Goal: Task Accomplishment & Management: Use online tool/utility

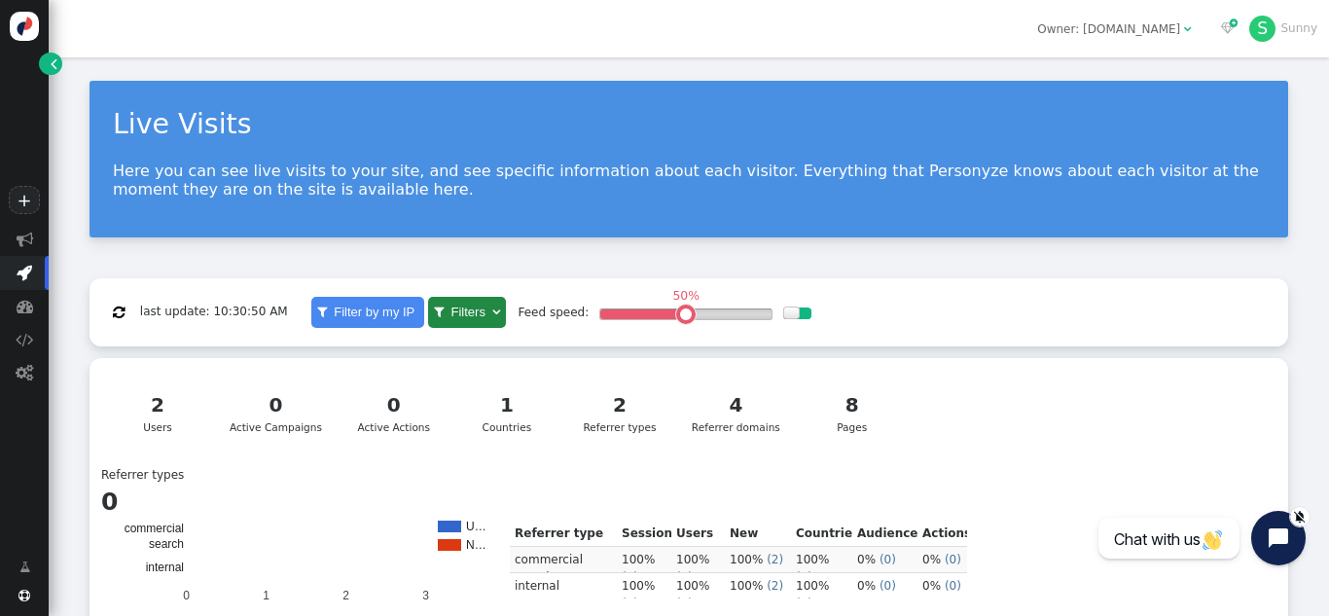
scroll to position [525, 0]
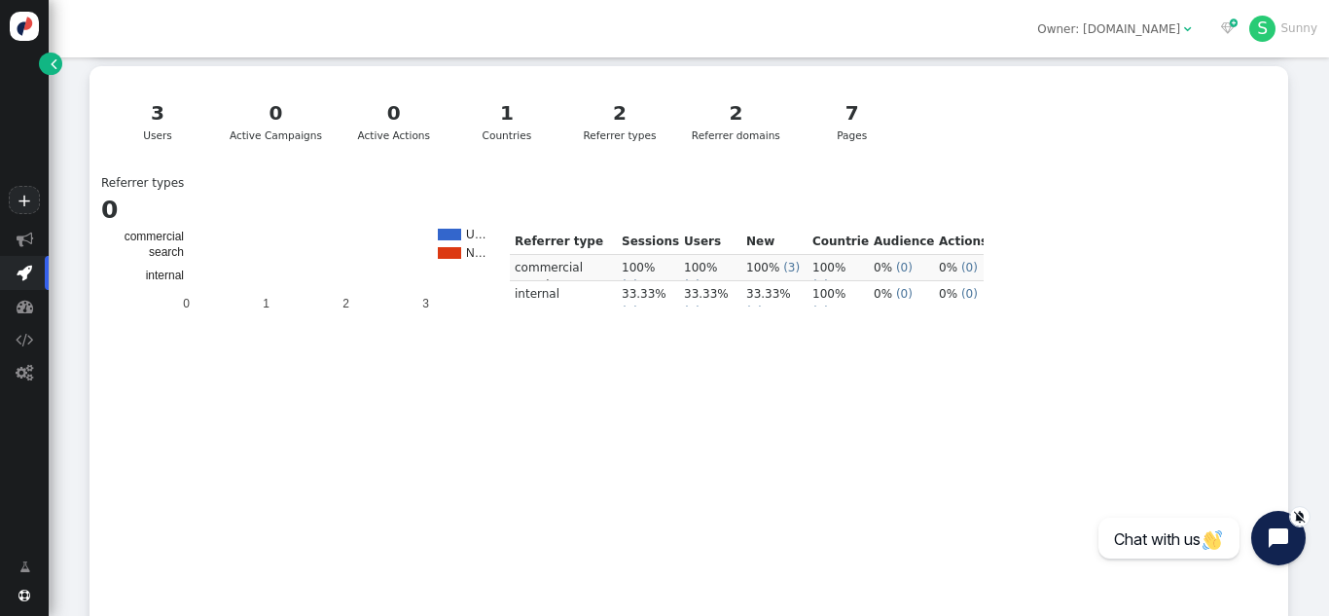
scroll to position [498, 0]
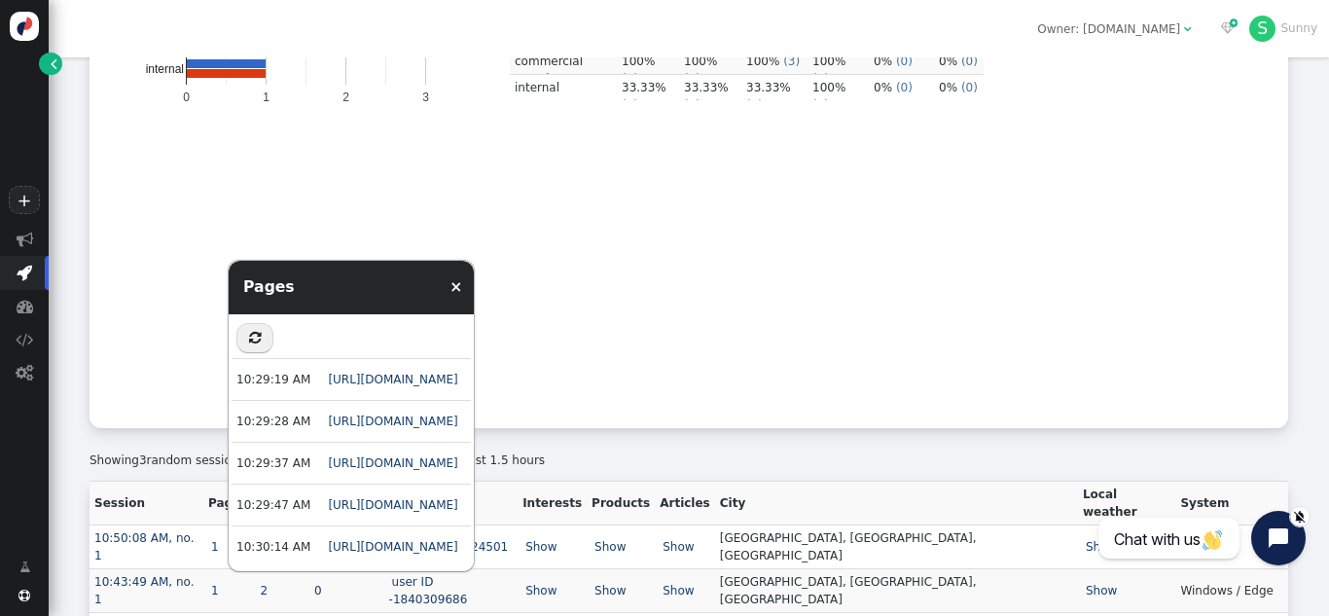
click at [230, 595] on div "Live Visits Here you can see live visits to your site, and see specific informa…" at bounding box center [689, 119] width 1281 height 1120
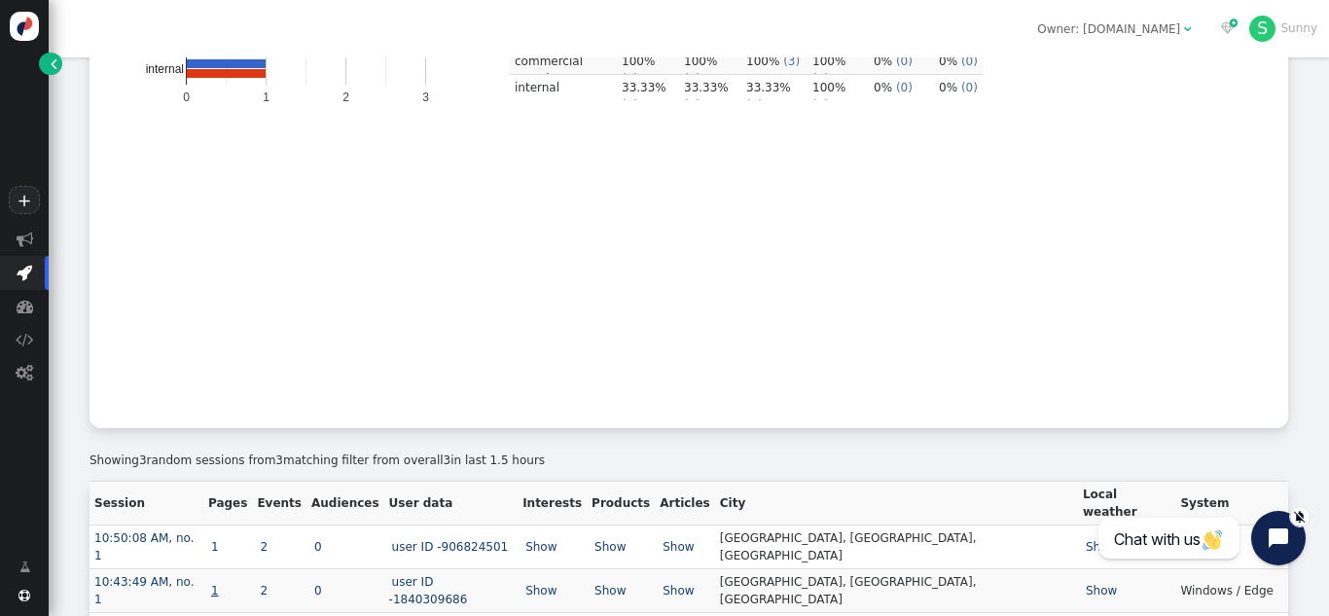
click at [222, 584] on link "1" at bounding box center [215, 591] width 14 height 14
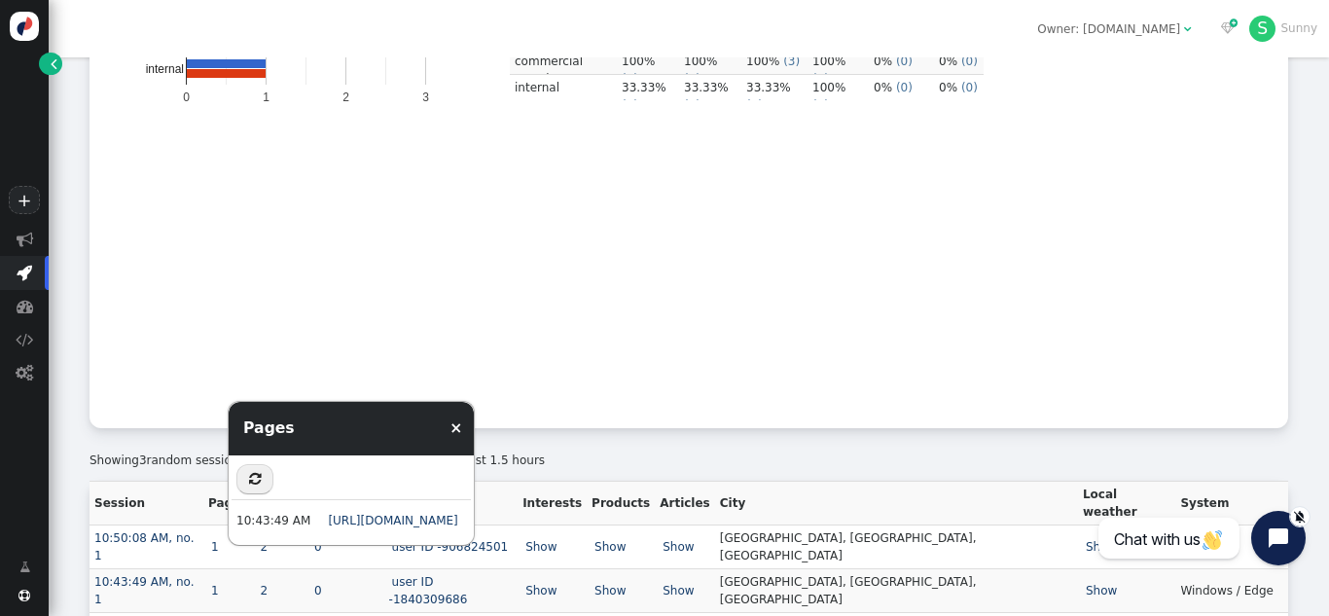
click at [200, 602] on div "Live Visits Here you can see live visits to your site, and see specific informa…" at bounding box center [689, 119] width 1281 height 1120
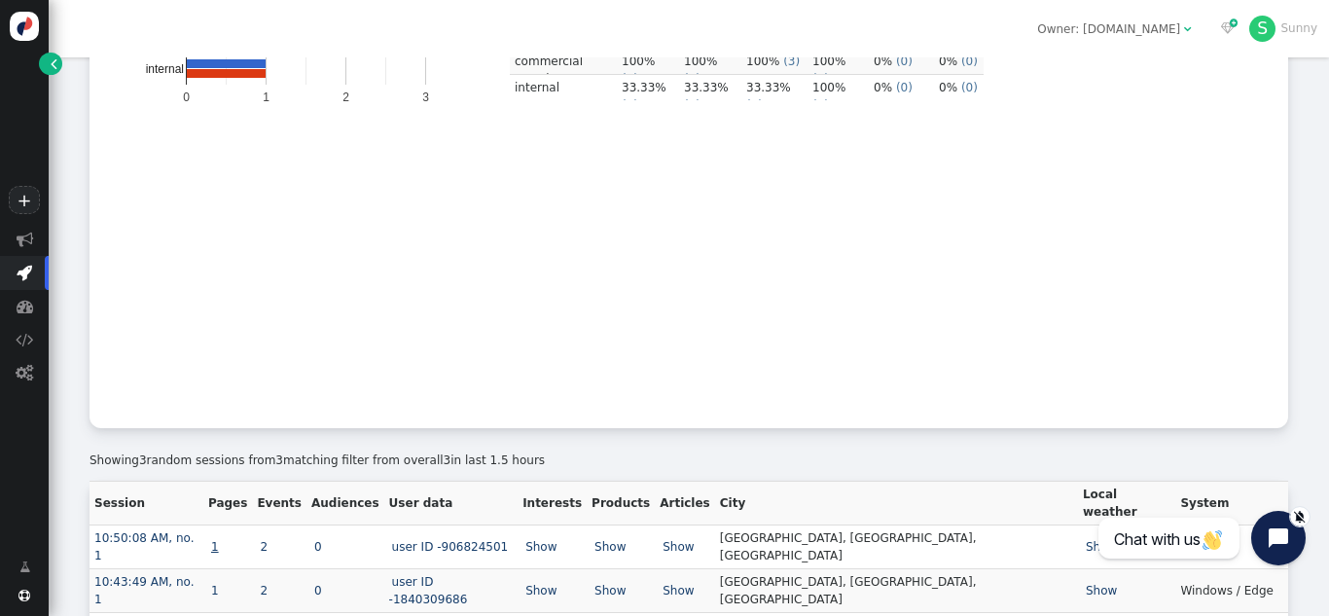
click at [222, 540] on link "1" at bounding box center [215, 547] width 14 height 14
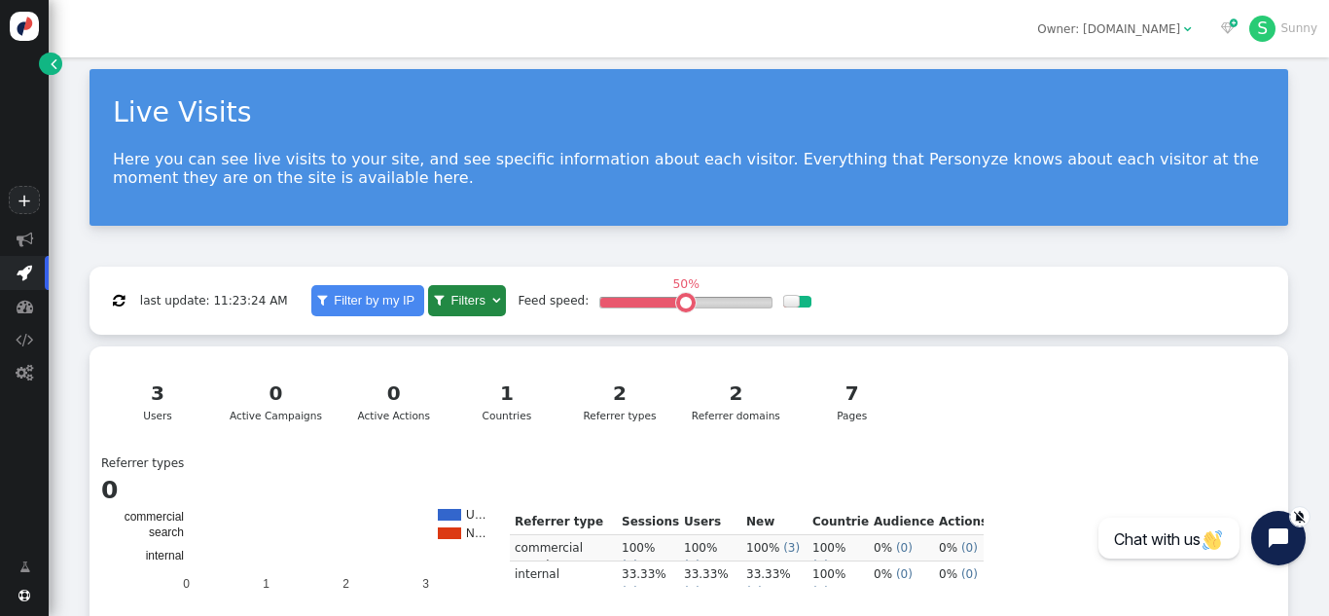
scroll to position [0, 0]
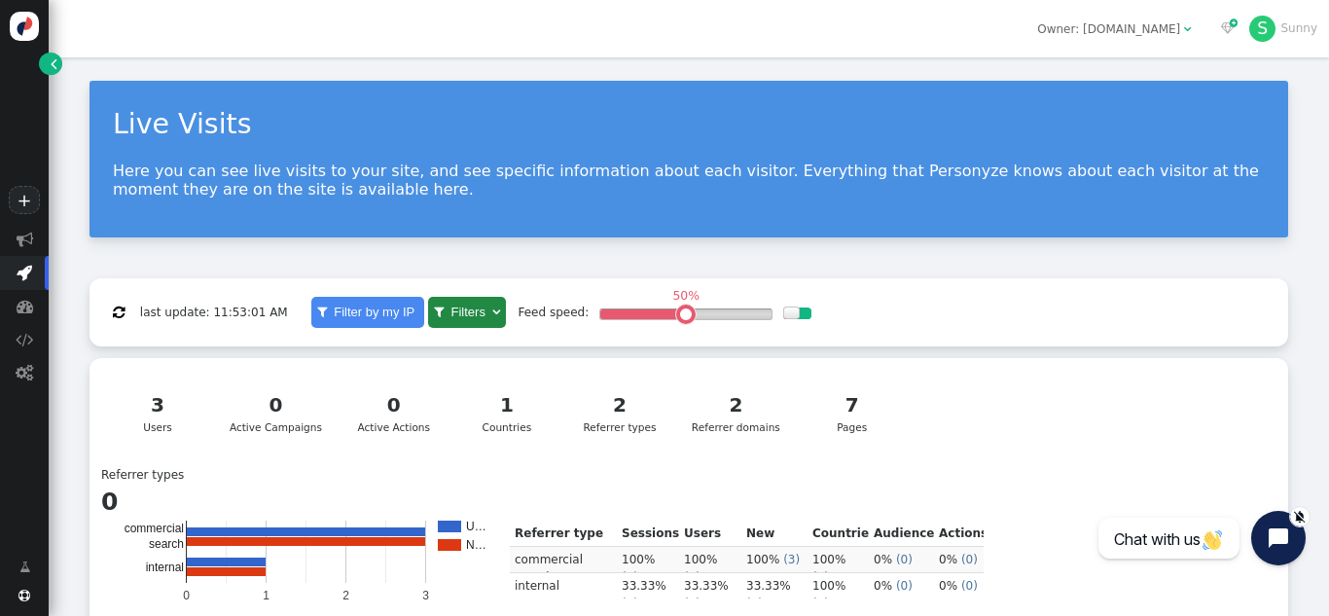
scroll to position [498, 0]
